Goal: Entertainment & Leisure: Consume media (video, audio)

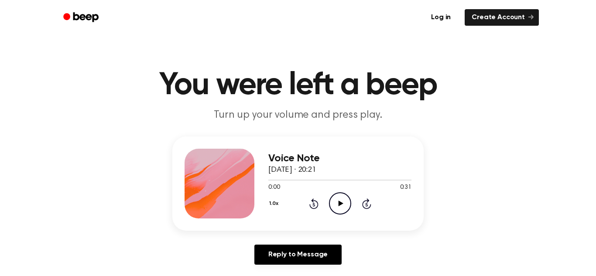
click at [337, 203] on icon "Play Audio" at bounding box center [340, 204] width 22 height 22
click at [343, 206] on icon "Play Audio" at bounding box center [340, 204] width 22 height 22
click at [343, 206] on icon "Pause Audio" at bounding box center [340, 204] width 22 height 22
click at [332, 180] on div at bounding box center [340, 180] width 143 height 1
click at [342, 200] on icon "Play Audio" at bounding box center [340, 204] width 22 height 22
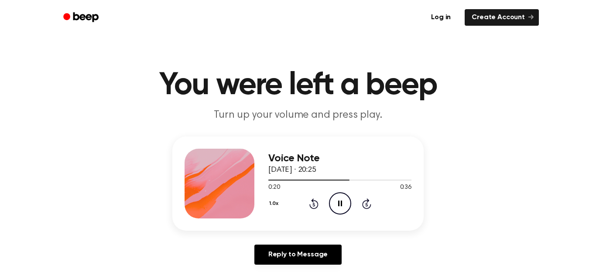
click at [342, 200] on icon "Pause Audio" at bounding box center [340, 204] width 22 height 22
click at [345, 200] on icon "Play Audio" at bounding box center [340, 204] width 22 height 22
click at [345, 200] on icon "Pause Audio" at bounding box center [340, 204] width 22 height 22
click at [345, 200] on icon "Play Audio" at bounding box center [340, 204] width 22 height 22
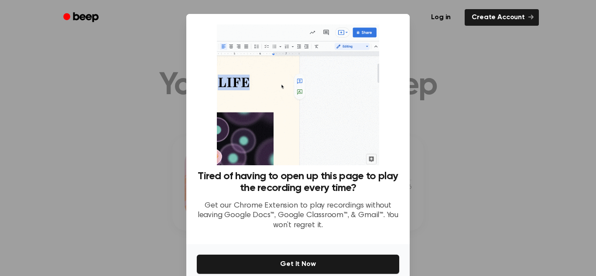
click at [462, 56] on div at bounding box center [298, 138] width 596 height 276
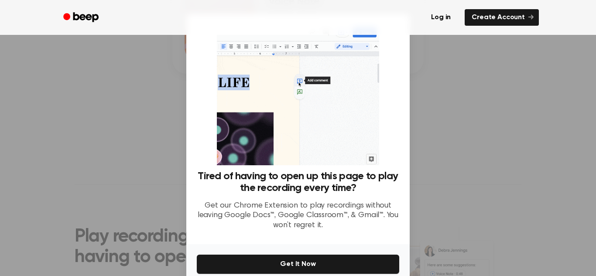
scroll to position [41, 0]
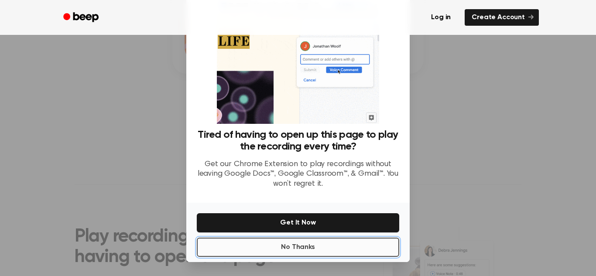
click at [322, 254] on button "No Thanks" at bounding box center [298, 247] width 203 height 19
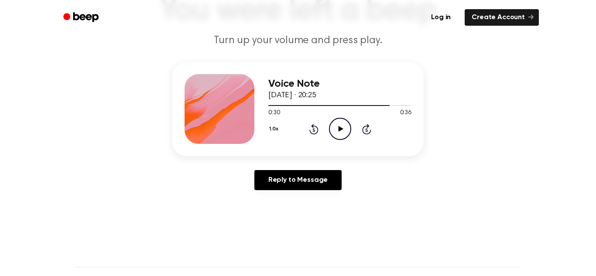
scroll to position [72, 0]
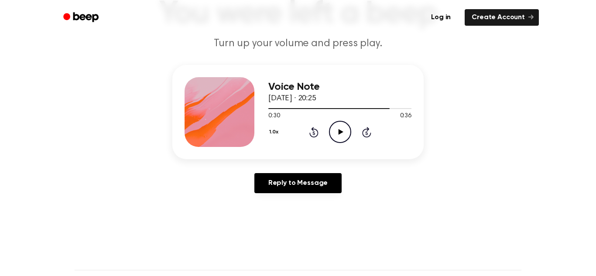
click at [337, 135] on icon "Play Audio" at bounding box center [340, 132] width 22 height 22
click at [337, 135] on icon "Pause Audio" at bounding box center [340, 132] width 22 height 22
click at [341, 130] on icon "Play Audio" at bounding box center [340, 132] width 22 height 22
